Goal: Use online tool/utility: Utilize a website feature to perform a specific function

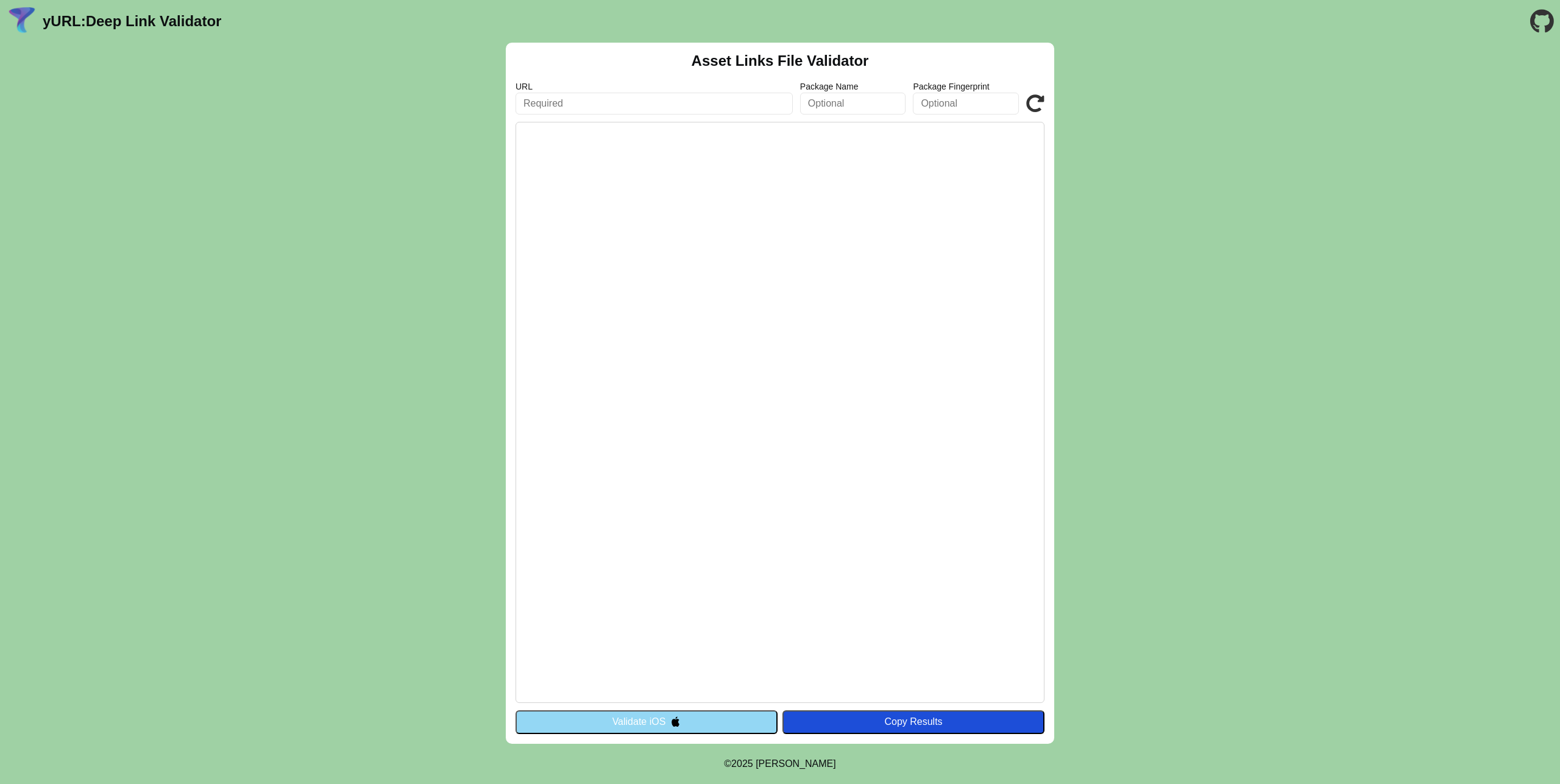
click at [591, 105] on input "text" at bounding box center [654, 103] width 277 height 22
type input "[DOMAIN_NAME]"
click at [1029, 105] on icon at bounding box center [1035, 103] width 18 height 18
click at [713, 101] on input "[DOMAIN_NAME]" at bounding box center [654, 103] width 277 height 22
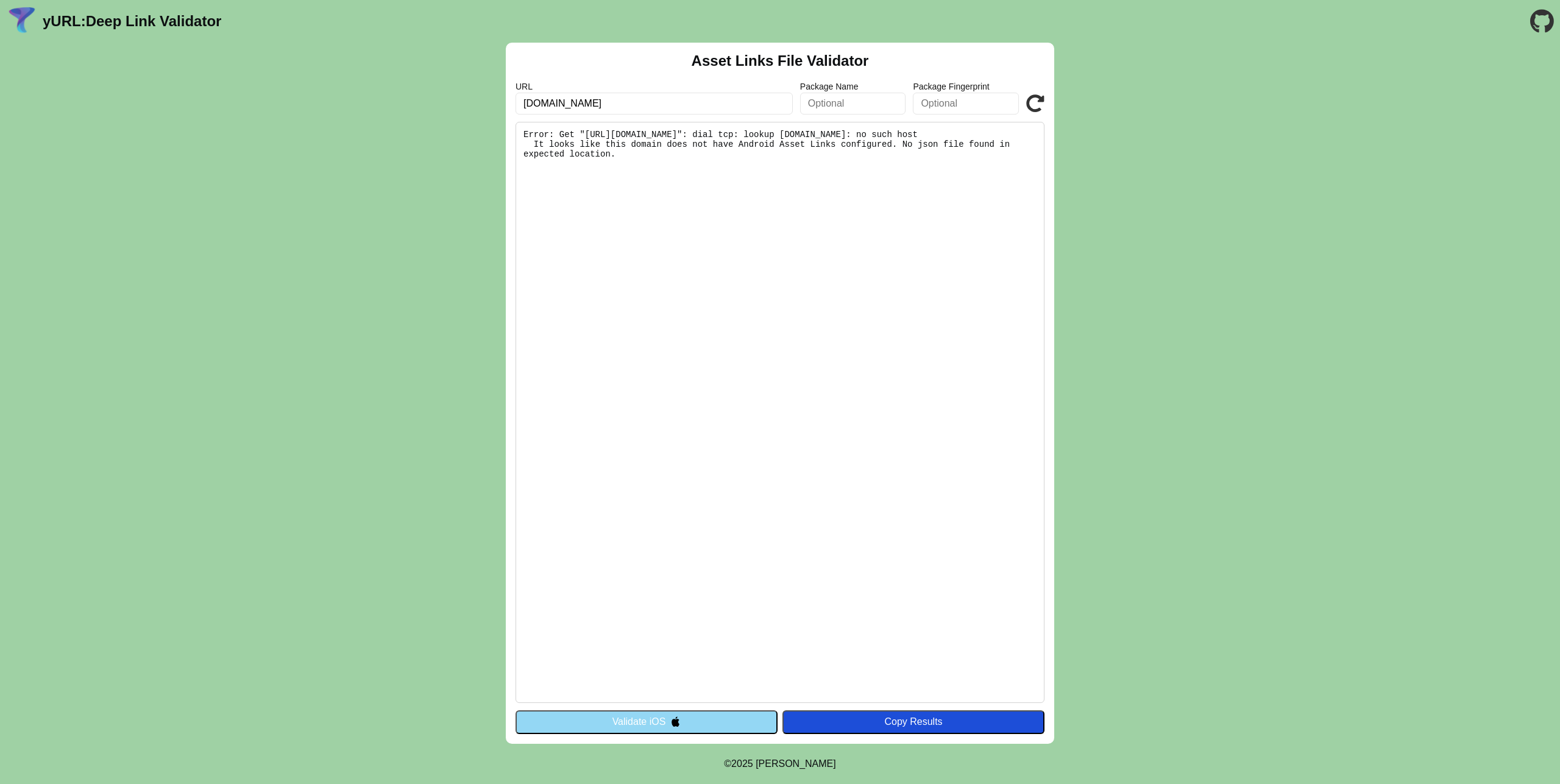
click at [553, 105] on input "[DOMAIN_NAME]" at bounding box center [654, 103] width 277 height 22
click at [555, 103] on input "[DOMAIN_NAME]" at bounding box center [654, 103] width 277 height 22
type input "lgt.viseum.app"
click at [1028, 98] on icon at bounding box center [1035, 103] width 18 height 18
